Goal: Task Accomplishment & Management: Use online tool/utility

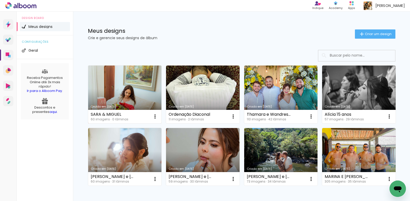
click at [111, 85] on link "Criado em [DATE]" at bounding box center [125, 95] width 74 height 58
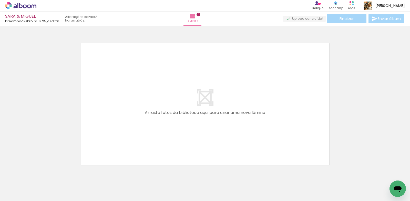
scroll to position [0, 432]
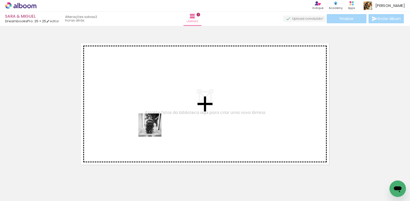
drag, startPoint x: 166, startPoint y: 185, endPoint x: 154, endPoint y: 127, distance: 59.5
click at [154, 127] on quentale-workspace at bounding box center [205, 100] width 410 height 201
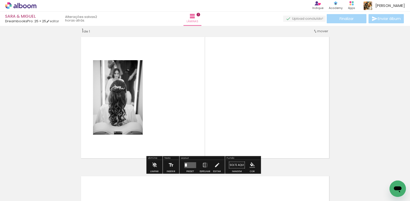
scroll to position [6, 0]
drag, startPoint x: 197, startPoint y: 184, endPoint x: 196, endPoint y: 119, distance: 65.7
click at [196, 144] on quentale-workspace at bounding box center [205, 100] width 410 height 201
click at [196, 119] on quentale-layouter at bounding box center [204, 97] width 253 height 127
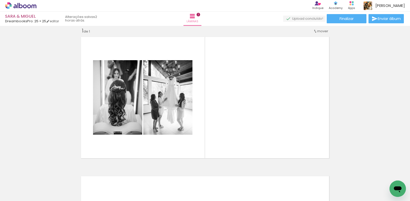
scroll to position [0, 0]
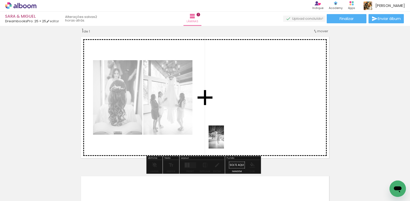
drag, startPoint x: 111, startPoint y: 189, endPoint x: 224, endPoint y: 141, distance: 123.2
click at [224, 141] on quentale-workspace at bounding box center [205, 100] width 410 height 201
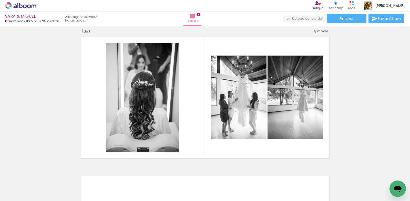
scroll to position [0, 623]
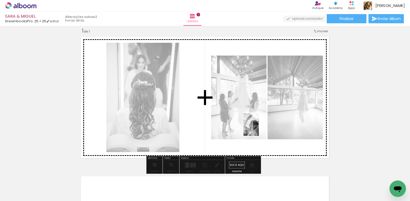
drag, startPoint x: 178, startPoint y: 185, endPoint x: 259, endPoint y: 128, distance: 98.9
click at [259, 128] on quentale-workspace at bounding box center [205, 100] width 410 height 201
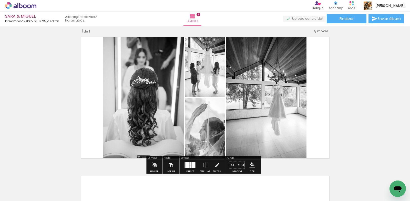
click at [192, 166] on div at bounding box center [194, 165] width 4 height 6
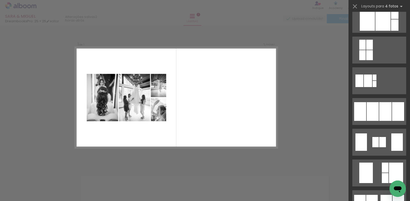
scroll to position [308, 0]
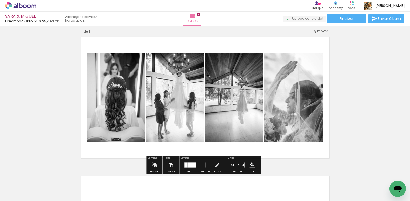
scroll to position [0, 0]
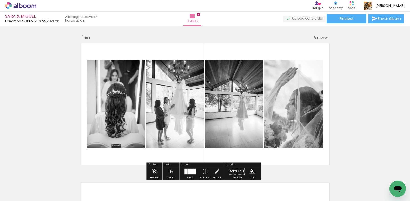
click at [211, 33] on div "Inserir lâmina 1 de 1" at bounding box center [205, 167] width 410 height 279
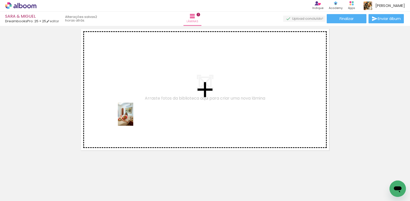
drag, startPoint x: 54, startPoint y: 187, endPoint x: 133, endPoint y: 118, distance: 104.5
click at [133, 118] on quentale-workspace at bounding box center [205, 100] width 410 height 201
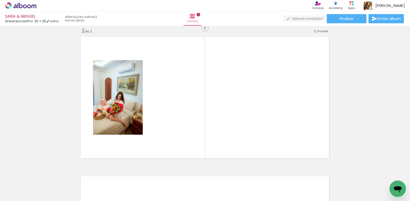
scroll to position [0, 235]
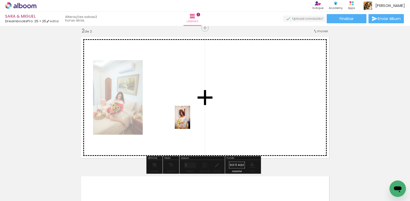
drag, startPoint x: 131, startPoint y: 185, endPoint x: 184, endPoint y: 147, distance: 65.1
click at [191, 120] on quentale-workspace at bounding box center [205, 100] width 410 height 201
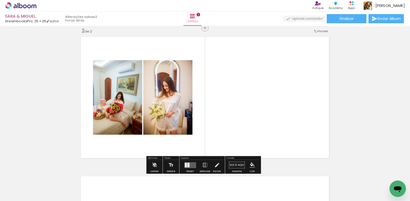
scroll to position [0, 341]
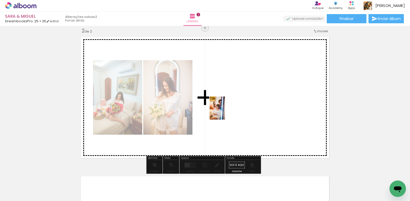
drag, startPoint x: 143, startPoint y: 186, endPoint x: 228, endPoint y: 110, distance: 114.3
click at [228, 110] on quentale-workspace at bounding box center [205, 100] width 410 height 201
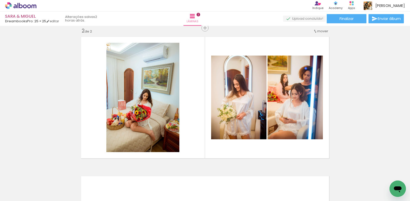
scroll to position [0, 510]
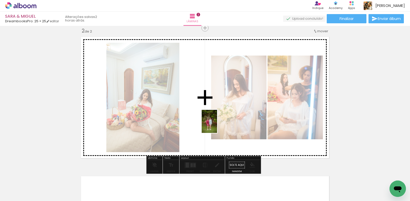
drag, startPoint x: 151, startPoint y: 186, endPoint x: 217, endPoint y: 125, distance: 90.2
click at [217, 125] on quentale-workspace at bounding box center [205, 100] width 410 height 201
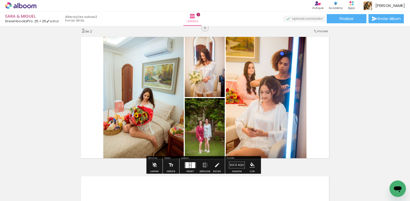
click at [189, 165] on quentale-layouter at bounding box center [190, 165] width 12 height 6
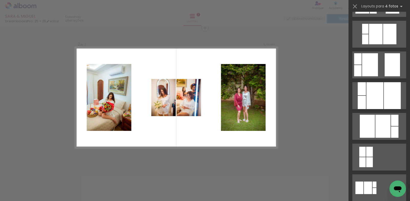
scroll to position [282, 0]
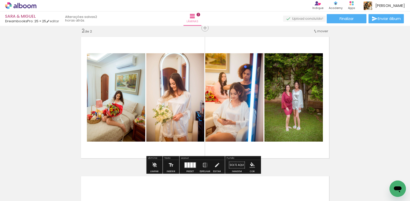
click at [319, 33] on span "mover" at bounding box center [322, 31] width 11 height 5
click at [307, 30] on span "1" at bounding box center [307, 30] width 1 height 8
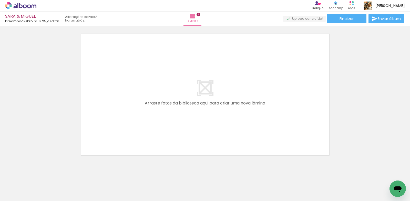
scroll to position [0, 0]
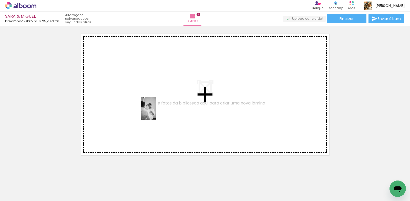
drag, startPoint x: 140, startPoint y: 185, endPoint x: 173, endPoint y: 167, distance: 37.3
click at [157, 110] on quentale-workspace at bounding box center [205, 100] width 410 height 201
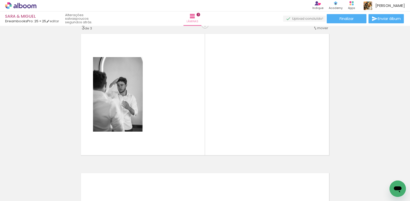
scroll to position [285, 0]
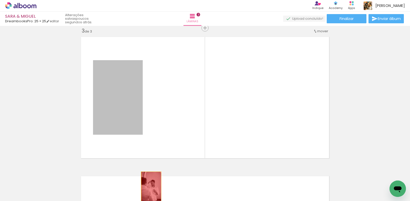
drag, startPoint x: 128, startPoint y: 108, endPoint x: 149, endPoint y: 187, distance: 81.7
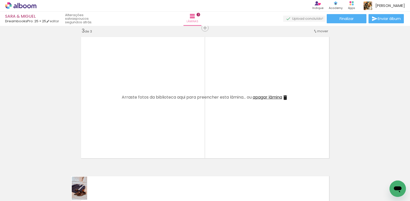
drag, startPoint x: 81, startPoint y: 186, endPoint x: 87, endPoint y: 195, distance: 10.9
click at [87, 195] on div at bounding box center [80, 183] width 17 height 25
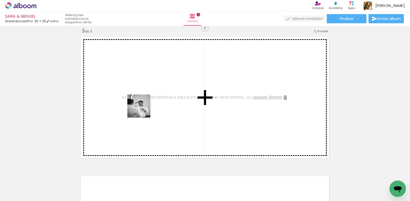
drag, startPoint x: 145, startPoint y: 186, endPoint x: 159, endPoint y: 172, distance: 20.5
click at [143, 109] on quentale-workspace at bounding box center [205, 100] width 410 height 201
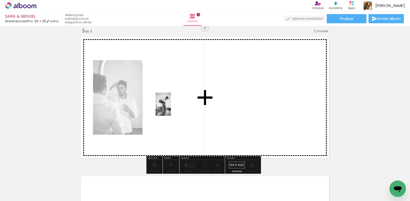
drag, startPoint x: 170, startPoint y: 184, endPoint x: 171, endPoint y: 108, distance: 75.9
click at [171, 108] on quentale-workspace at bounding box center [205, 100] width 410 height 201
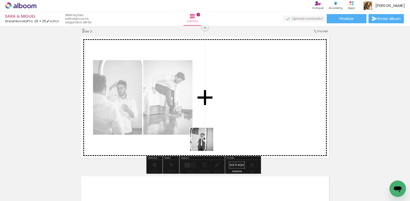
drag, startPoint x: 201, startPoint y: 189, endPoint x: 209, endPoint y: 110, distance: 79.7
click at [209, 110] on quentale-workspace at bounding box center [205, 100] width 410 height 201
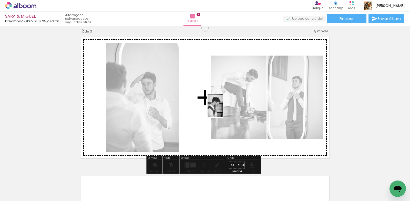
drag, startPoint x: 226, startPoint y: 187, endPoint x: 223, endPoint y: 110, distance: 77.0
click at [223, 110] on quentale-workspace at bounding box center [205, 100] width 410 height 201
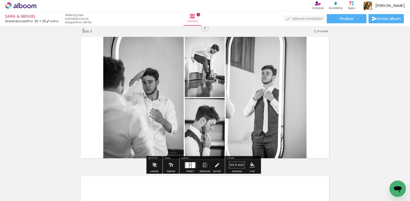
drag, startPoint x: 189, startPoint y: 164, endPoint x: 277, endPoint y: 162, distance: 87.2
click at [189, 164] on div at bounding box center [190, 163] width 2 height 3
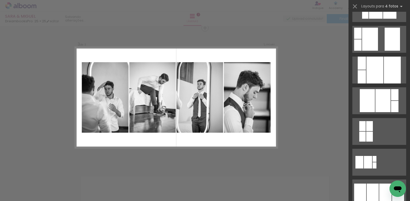
scroll to position [282, 0]
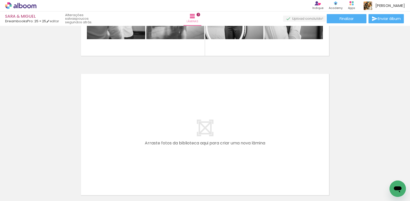
scroll to position [435, 0]
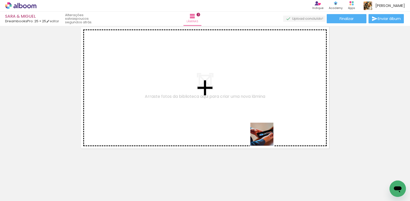
drag, startPoint x: 310, startPoint y: 187, endPoint x: 326, endPoint y: 182, distance: 17.0
click at [229, 105] on quentale-workspace at bounding box center [205, 100] width 410 height 201
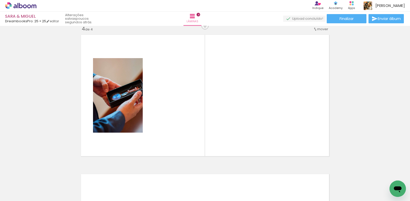
scroll to position [425, 0]
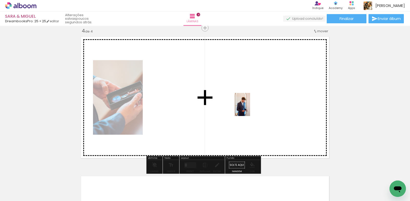
drag, startPoint x: 340, startPoint y: 184, endPoint x: 250, endPoint y: 108, distance: 116.8
click at [250, 108] on quentale-workspace at bounding box center [205, 100] width 410 height 201
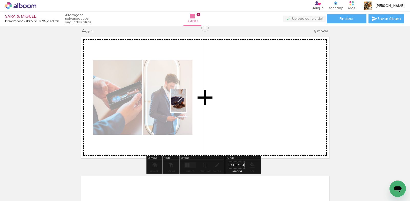
drag, startPoint x: 85, startPoint y: 185, endPoint x: 186, endPoint y: 105, distance: 129.0
click at [186, 105] on quentale-workspace at bounding box center [205, 100] width 410 height 201
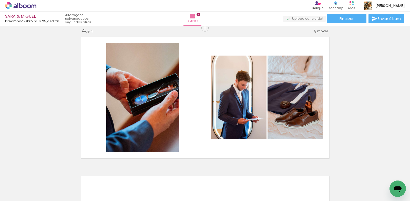
scroll to position [0, 189]
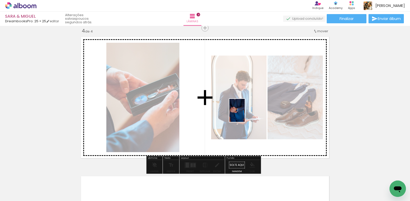
drag, startPoint x: 209, startPoint y: 186, endPoint x: 245, endPoint y: 114, distance: 80.6
click at [245, 114] on quentale-workspace at bounding box center [205, 100] width 410 height 201
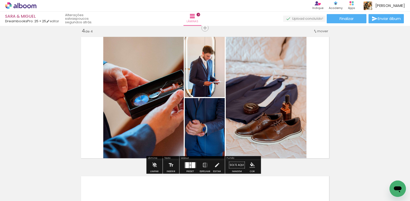
click at [190, 164] on div at bounding box center [190, 163] width 2 height 3
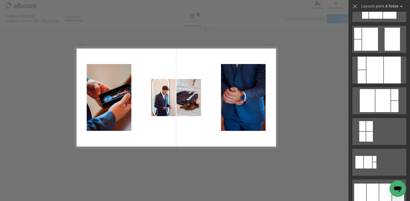
scroll to position [333, 0]
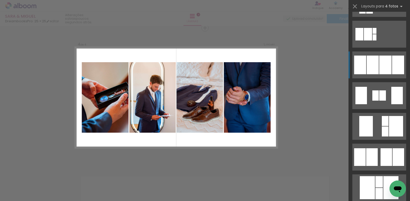
click at [376, 176] on div at bounding box center [379, 181] width 7 height 11
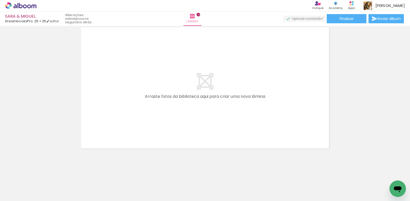
scroll to position [0, 115]
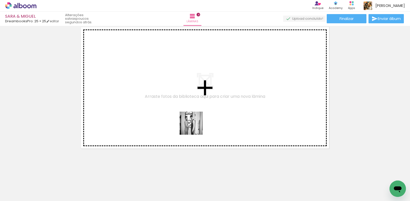
drag, startPoint x: 137, startPoint y: 183, endPoint x: 196, endPoint y: 126, distance: 81.8
click at [196, 126] on quentale-workspace at bounding box center [205, 100] width 410 height 201
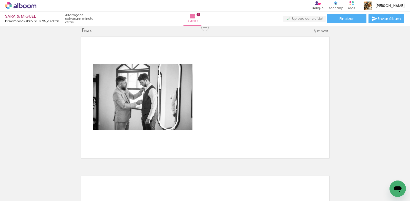
scroll to position [564, 0]
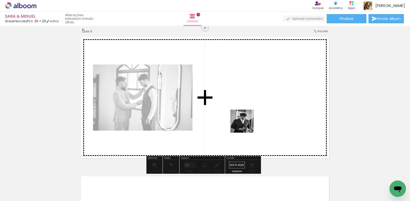
drag, startPoint x: 172, startPoint y: 187, endPoint x: 247, endPoint y: 124, distance: 98.5
click at [247, 124] on quentale-workspace at bounding box center [205, 100] width 410 height 201
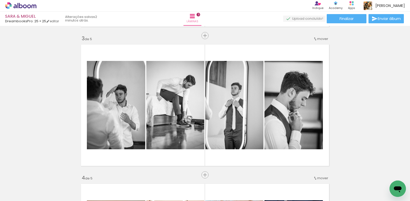
scroll to position [201, 0]
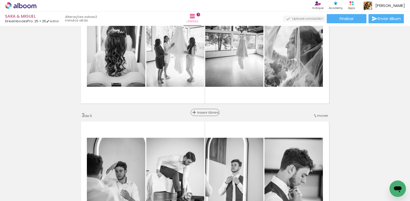
click at [203, 114] on span "Inserir lâmina" at bounding box center [207, 112] width 20 height 3
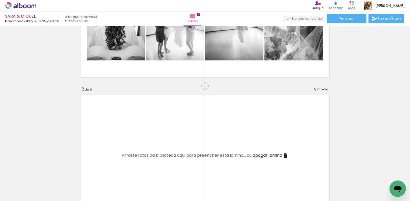
scroll to position [303, 0]
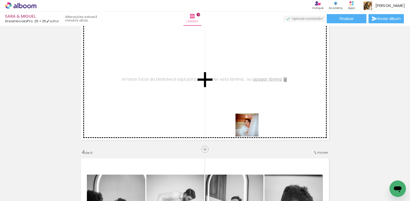
drag, startPoint x: 284, startPoint y: 187, endPoint x: 250, endPoint y: 127, distance: 68.1
click at [250, 127] on quentale-workspace at bounding box center [205, 100] width 410 height 201
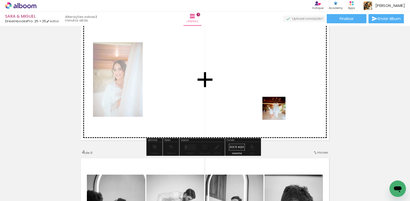
drag, startPoint x: 318, startPoint y: 186, endPoint x: 328, endPoint y: 170, distance: 19.4
click at [270, 100] on quentale-workspace at bounding box center [205, 100] width 410 height 201
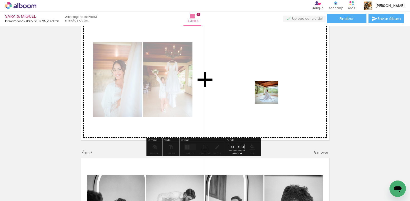
drag, startPoint x: 347, startPoint y: 186, endPoint x: 251, endPoint y: 83, distance: 141.2
click at [251, 83] on quentale-workspace at bounding box center [205, 100] width 410 height 201
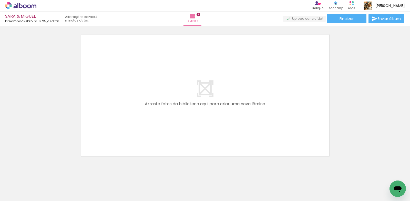
scroll to position [1132, 0]
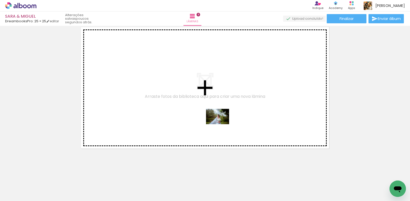
drag, startPoint x: 234, startPoint y: 188, endPoint x: 222, endPoint y: 124, distance: 64.8
click at [222, 124] on quentale-workspace at bounding box center [205, 100] width 410 height 201
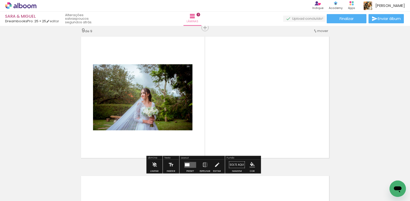
scroll to position [1122, 0]
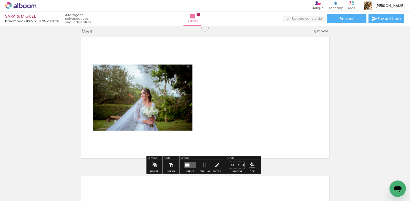
click at [190, 165] on quentale-layouter at bounding box center [190, 165] width 12 height 6
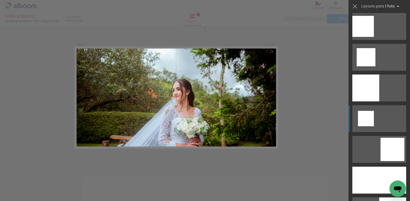
scroll to position [615, 0]
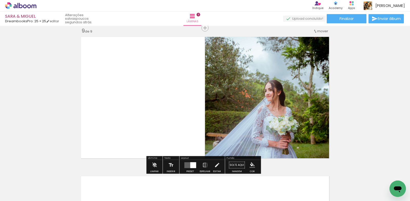
click at [251, 86] on quentale-photo at bounding box center [268, 97] width 127 height 127
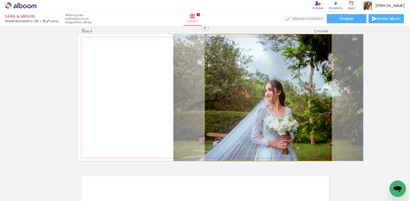
click at [251, 86] on quentale-photo at bounding box center [268, 97] width 127 height 127
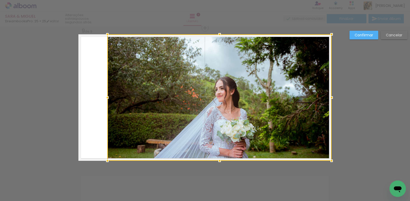
drag, startPoint x: 203, startPoint y: 98, endPoint x: 106, endPoint y: 94, distance: 97.8
click at [106, 94] on div at bounding box center [107, 98] width 10 height 10
click at [0, 0] on slot "Confirmar" at bounding box center [0, 0] width 0 height 0
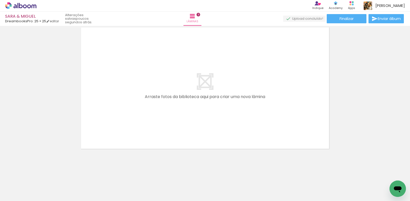
scroll to position [1272, 0]
drag, startPoint x: 180, startPoint y: 184, endPoint x: 199, endPoint y: 140, distance: 48.0
click at [199, 140] on quentale-workspace at bounding box center [205, 100] width 410 height 201
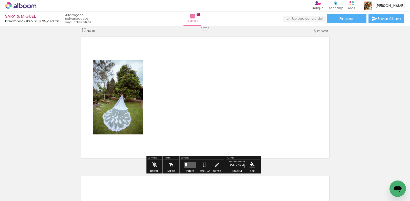
scroll to position [1262, 0]
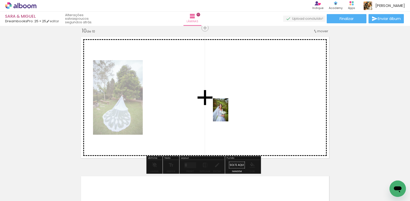
drag, startPoint x: 208, startPoint y: 183, endPoint x: 228, endPoint y: 114, distance: 71.6
click at [228, 114] on quentale-workspace at bounding box center [205, 100] width 410 height 201
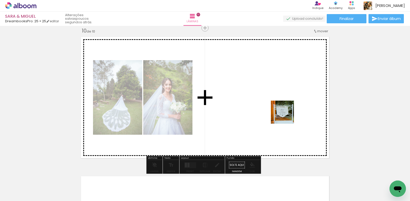
drag, startPoint x: 266, startPoint y: 186, endPoint x: 274, endPoint y: 142, distance: 44.8
click at [295, 71] on quentale-workspace at bounding box center [205, 100] width 410 height 201
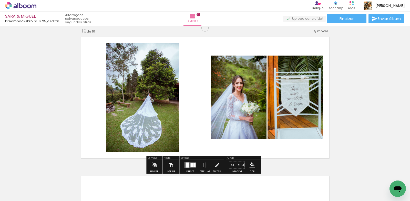
click at [191, 164] on div at bounding box center [192, 165] width 2 height 4
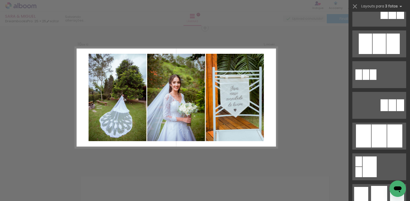
scroll to position [256, 0]
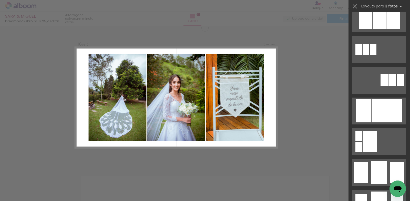
click at [375, 29] on div at bounding box center [379, 18] width 13 height 21
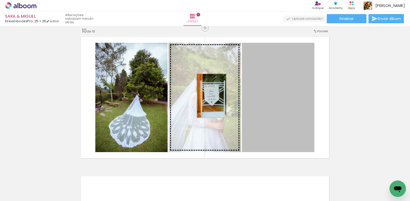
drag, startPoint x: 270, startPoint y: 99, endPoint x: 210, endPoint y: 96, distance: 59.8
click at [0, 0] on slot at bounding box center [0, 0] width 0 height 0
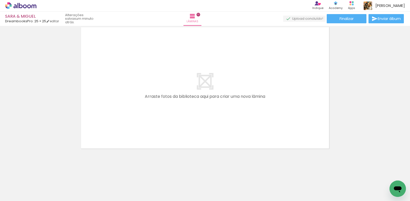
scroll to position [0, 827]
drag, startPoint x: 118, startPoint y: 189, endPoint x: 124, endPoint y: 115, distance: 74.3
click at [124, 115] on quentale-workspace at bounding box center [205, 100] width 410 height 201
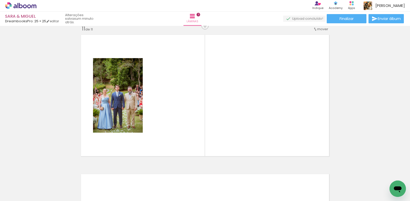
scroll to position [1401, 0]
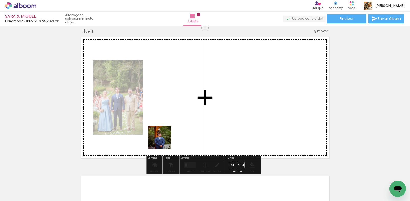
drag, startPoint x: 146, startPoint y: 189, endPoint x: 175, endPoint y: 104, distance: 89.9
click at [175, 104] on quentale-workspace at bounding box center [205, 100] width 410 height 201
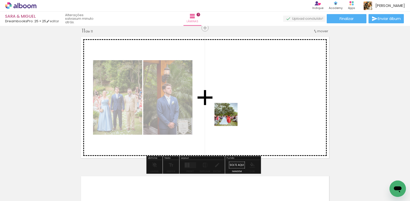
drag, startPoint x: 179, startPoint y: 187, endPoint x: 230, endPoint y: 118, distance: 85.2
click at [230, 118] on quentale-workspace at bounding box center [205, 100] width 410 height 201
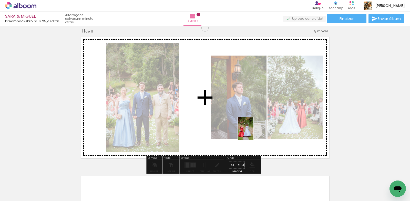
drag, startPoint x: 211, startPoint y: 181, endPoint x: 254, endPoint y: 133, distance: 64.5
click at [254, 133] on quentale-workspace at bounding box center [205, 100] width 410 height 201
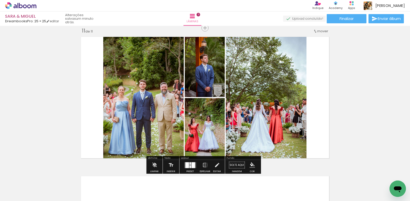
click at [187, 165] on div at bounding box center [187, 165] width 4 height 6
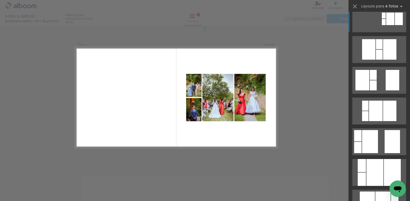
scroll to position [179, 0]
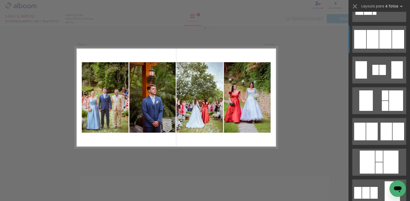
scroll to position [0, 827]
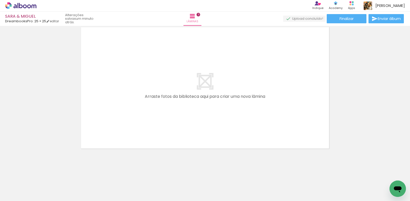
scroll to position [0, 879]
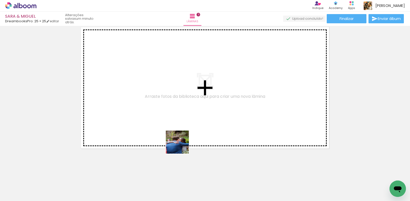
drag, startPoint x: 181, startPoint y: 185, endPoint x: 181, endPoint y: 129, distance: 56.2
click at [181, 129] on quentale-workspace at bounding box center [205, 100] width 410 height 201
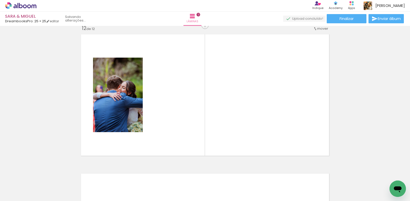
scroll to position [1541, 0]
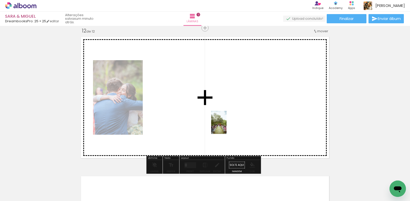
drag, startPoint x: 211, startPoint y: 190, endPoint x: 227, endPoint y: 126, distance: 65.9
click at [227, 126] on quentale-workspace at bounding box center [205, 100] width 410 height 201
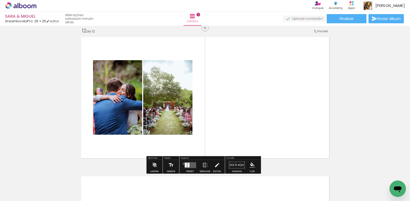
click at [183, 164] on div at bounding box center [190, 165] width 14 height 10
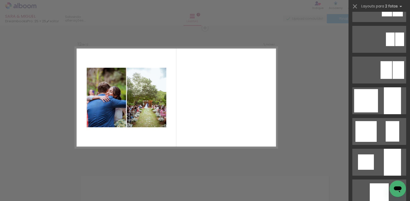
scroll to position [0, 0]
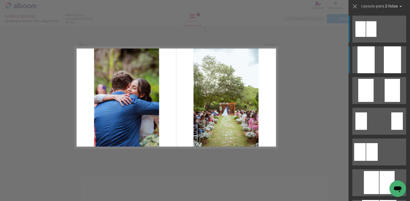
click at [377, 60] on quentale-layouter at bounding box center [380, 59] width 54 height 27
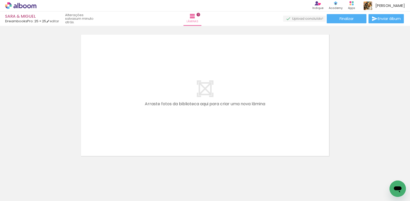
scroll to position [1690, 0]
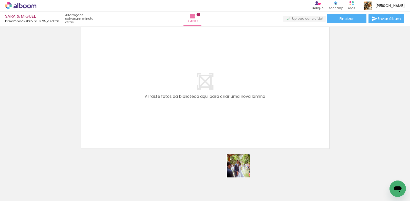
drag, startPoint x: 239, startPoint y: 186, endPoint x: 242, endPoint y: 170, distance: 16.7
click at [242, 170] on quentale-thumb at bounding box center [235, 183] width 29 height 29
drag, startPoint x: 245, startPoint y: 125, endPoint x: 244, endPoint y: 108, distance: 17.7
click at [244, 108] on quentale-layouter at bounding box center [204, 88] width 253 height 127
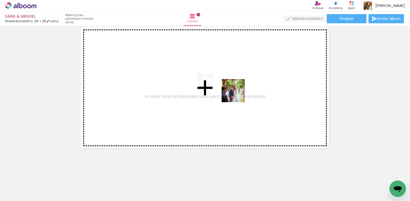
drag, startPoint x: 238, startPoint y: 184, endPoint x: 237, endPoint y: 95, distance: 89.8
click at [237, 95] on quentale-workspace at bounding box center [205, 100] width 410 height 201
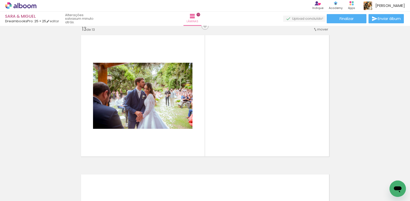
scroll to position [1680, 0]
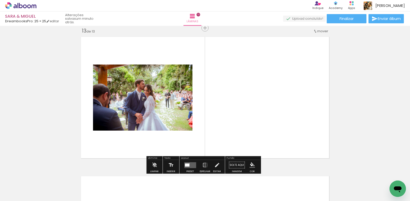
click at [188, 163] on quentale-layouter at bounding box center [190, 165] width 12 height 6
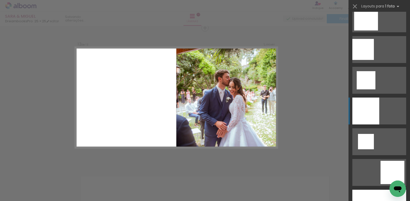
scroll to position [667, 0]
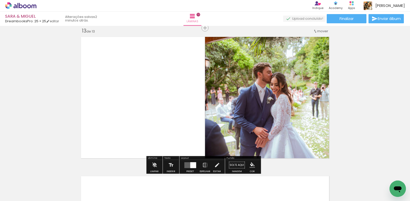
click at [232, 97] on quentale-photo at bounding box center [268, 97] width 127 height 127
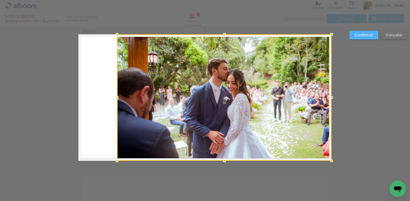
drag, startPoint x: 203, startPoint y: 97, endPoint x: 115, endPoint y: 95, distance: 88.0
click at [115, 95] on div at bounding box center [117, 98] width 10 height 10
click at [352, 36] on paper-button "Confirmar" at bounding box center [364, 35] width 29 height 9
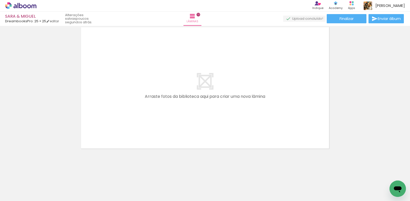
scroll to position [0, 992]
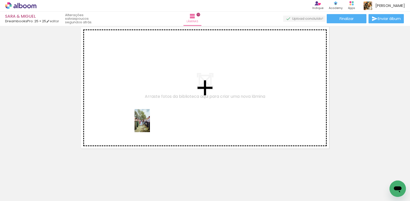
drag, startPoint x: 154, startPoint y: 188, endPoint x: 167, endPoint y: 173, distance: 19.4
click at [151, 105] on quentale-workspace at bounding box center [205, 100] width 410 height 201
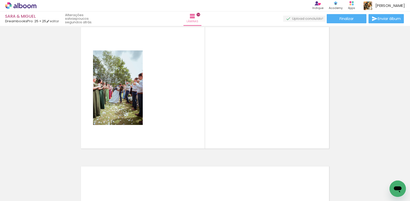
scroll to position [1820, 0]
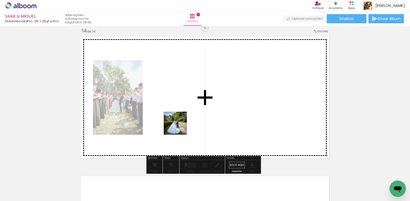
drag, startPoint x: 178, startPoint y: 184, endPoint x: 212, endPoint y: 197, distance: 35.5
click at [179, 125] on quentale-workspace at bounding box center [205, 100] width 410 height 201
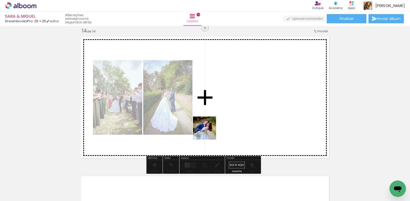
drag, startPoint x: 211, startPoint y: 185, endPoint x: 233, endPoint y: 178, distance: 22.7
click at [208, 132] on quentale-workspace at bounding box center [205, 100] width 410 height 201
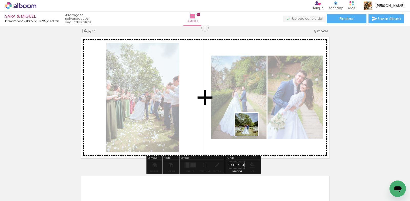
drag, startPoint x: 242, startPoint y: 185, endPoint x: 251, endPoint y: 126, distance: 59.7
click at [251, 126] on quentale-workspace at bounding box center [205, 100] width 410 height 201
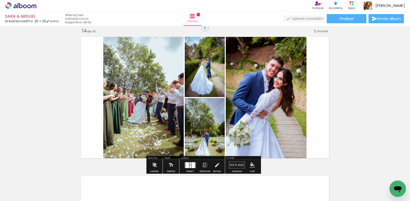
click at [188, 165] on quentale-layouter at bounding box center [190, 165] width 12 height 6
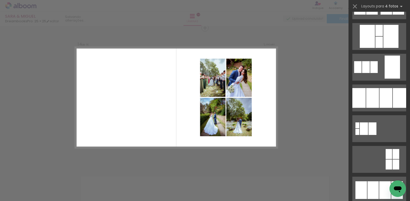
scroll to position [513, 0]
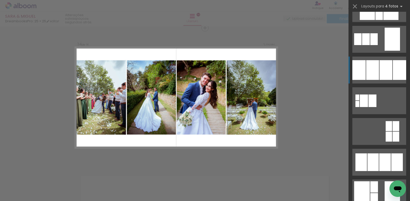
click at [360, 101] on div at bounding box center [358, 104] width 4 height 6
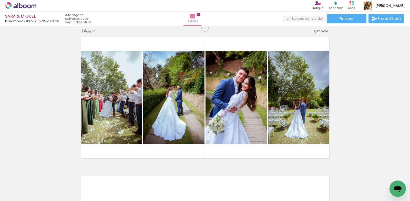
scroll to position [0, 992]
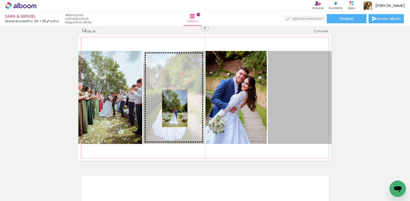
drag, startPoint x: 299, startPoint y: 113, endPoint x: 173, endPoint y: 108, distance: 126.5
click at [0, 0] on slot at bounding box center [0, 0] width 0 height 0
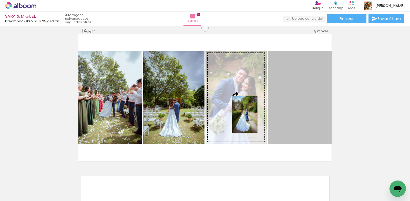
drag, startPoint x: 301, startPoint y: 119, endPoint x: 243, endPoint y: 115, distance: 58.1
click at [0, 0] on slot at bounding box center [0, 0] width 0 height 0
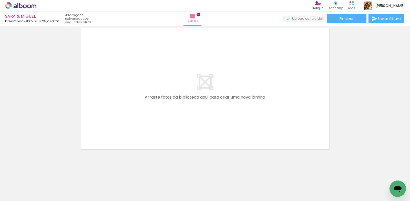
scroll to position [1969, 0]
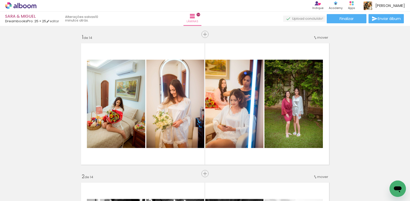
scroll to position [0, 1091]
